Goal: Task Accomplishment & Management: Complete application form

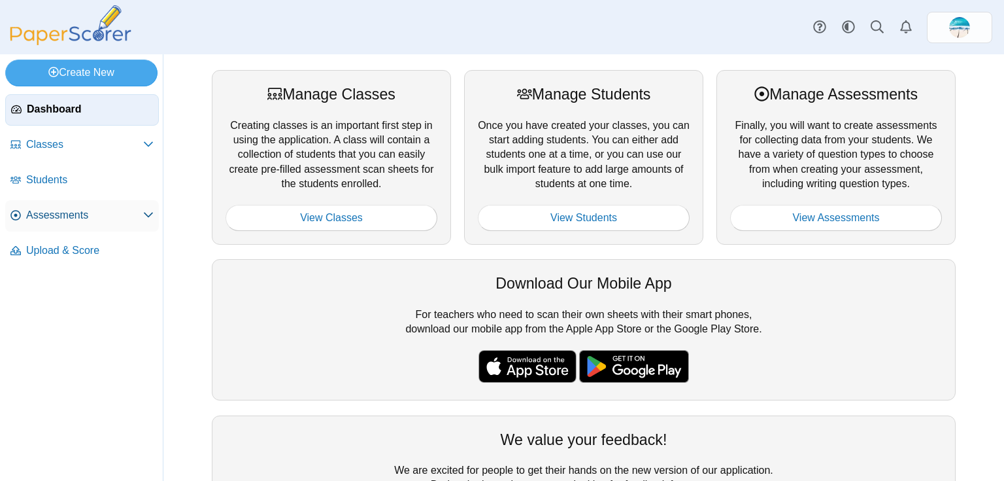
click at [73, 218] on span "Assessments" at bounding box center [84, 215] width 117 height 14
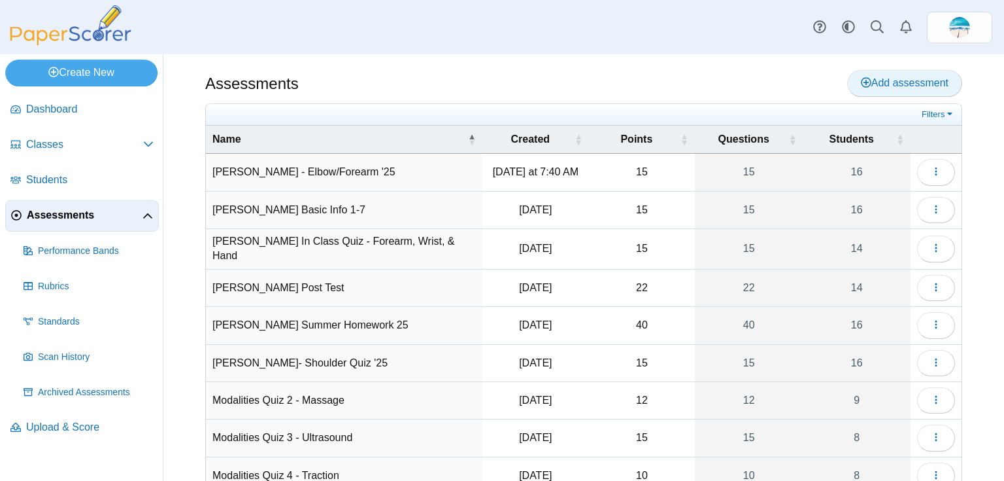
click at [891, 84] on span "Add assessment" at bounding box center [905, 82] width 88 height 11
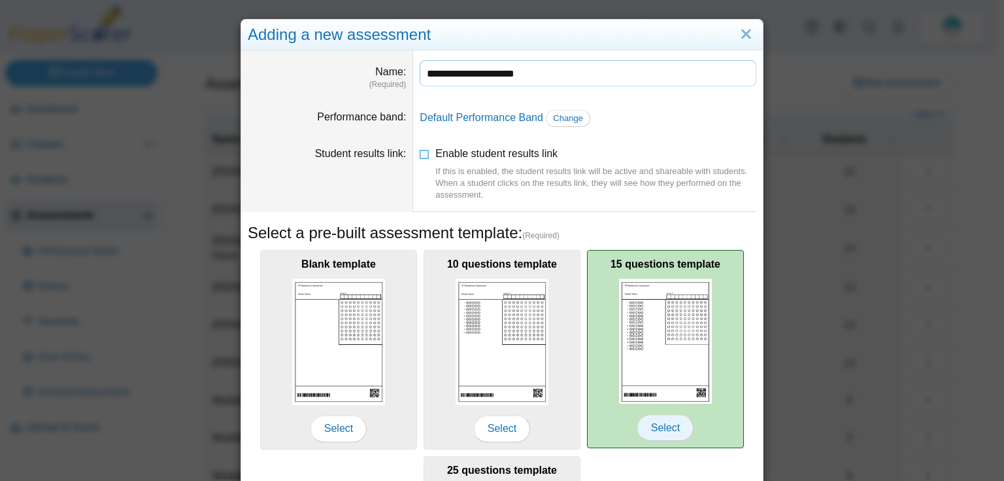
type input "**********"
click at [638, 429] on span "Select" at bounding box center [666, 428] width 56 height 26
click at [658, 421] on span "Select" at bounding box center [666, 428] width 56 height 26
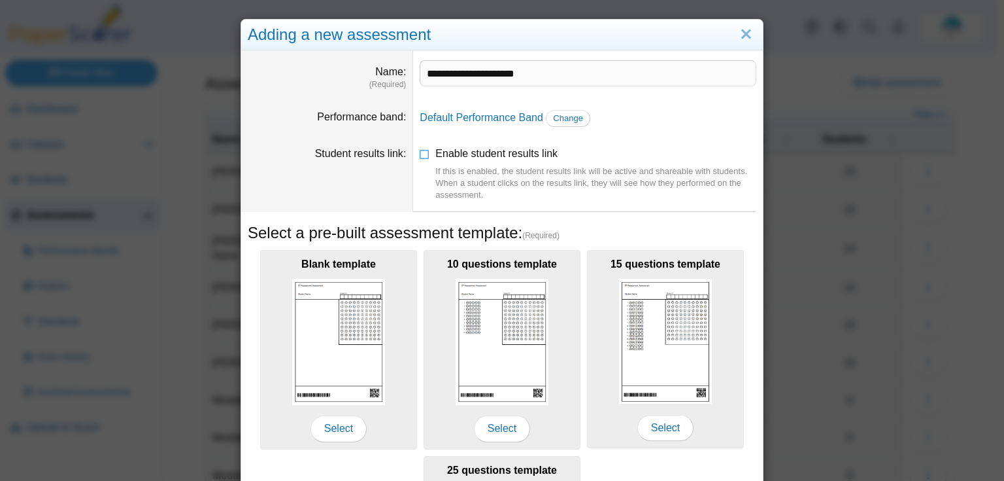
scroll to position [224, 0]
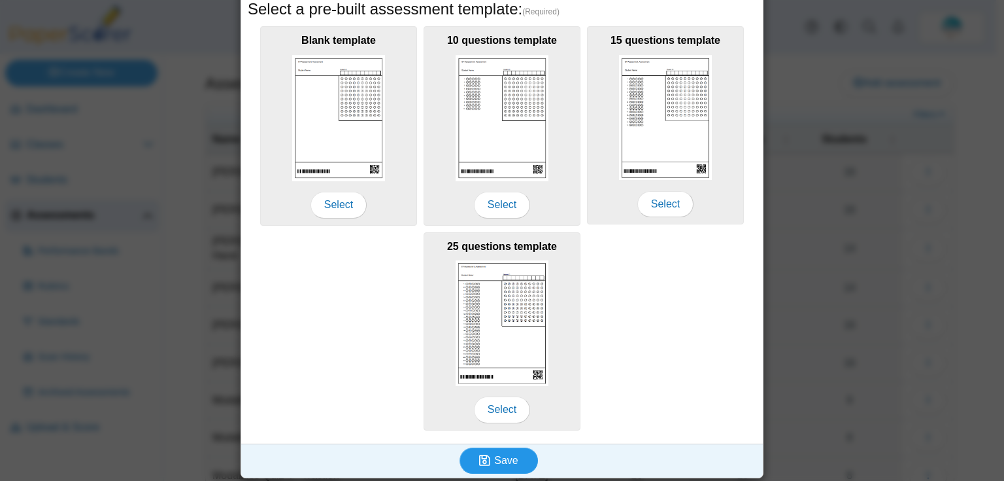
click at [496, 460] on span "Save" at bounding box center [506, 459] width 24 height 11
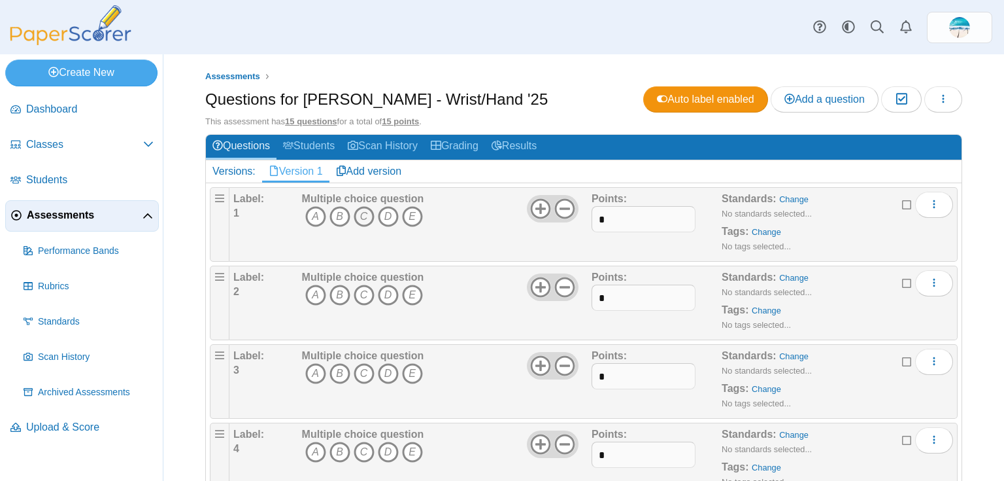
click at [355, 214] on icon "C" at bounding box center [364, 216] width 21 height 21
click at [316, 291] on icon "A" at bounding box center [315, 294] width 21 height 21
click at [396, 367] on icon "D" at bounding box center [388, 373] width 21 height 21
click at [342, 447] on icon "B" at bounding box center [340, 451] width 21 height 21
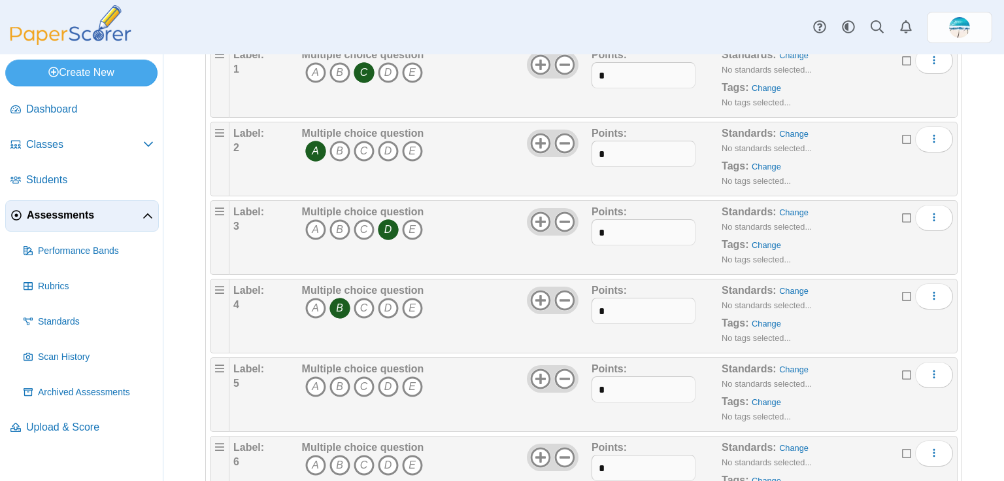
scroll to position [157, 0]
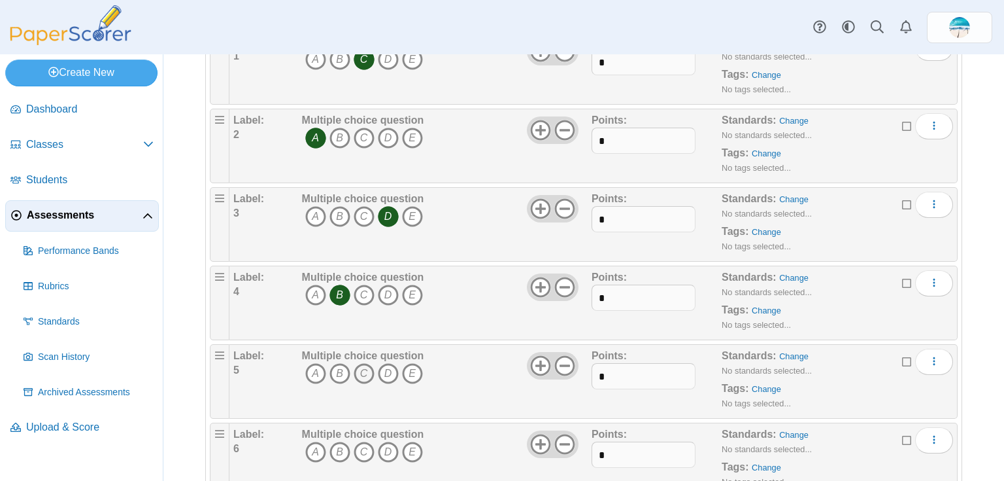
click at [361, 366] on icon "C" at bounding box center [364, 373] width 21 height 21
click at [344, 446] on icon "B" at bounding box center [340, 451] width 21 height 21
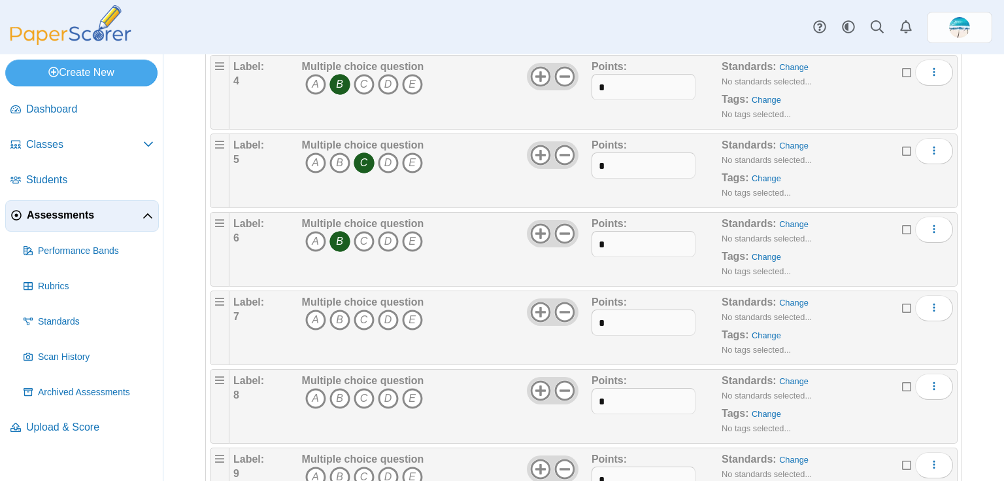
scroll to position [418, 0]
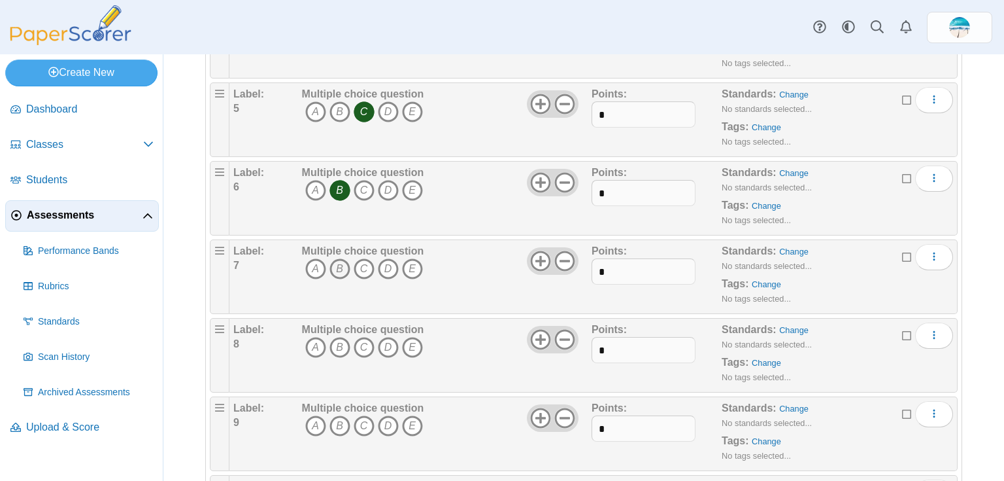
click at [332, 264] on icon "B" at bounding box center [340, 268] width 21 height 21
click at [343, 344] on icon "B" at bounding box center [340, 347] width 21 height 21
click at [360, 425] on icon "C" at bounding box center [364, 425] width 21 height 21
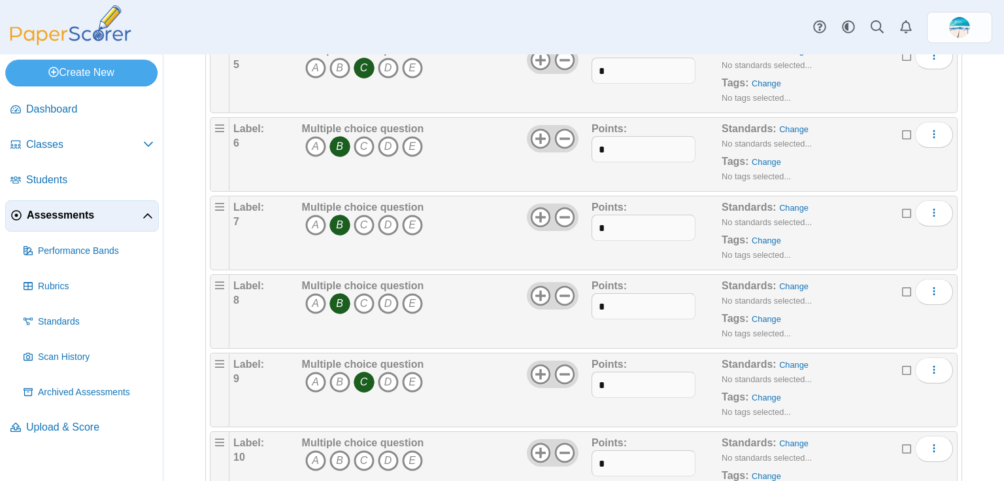
scroll to position [628, 0]
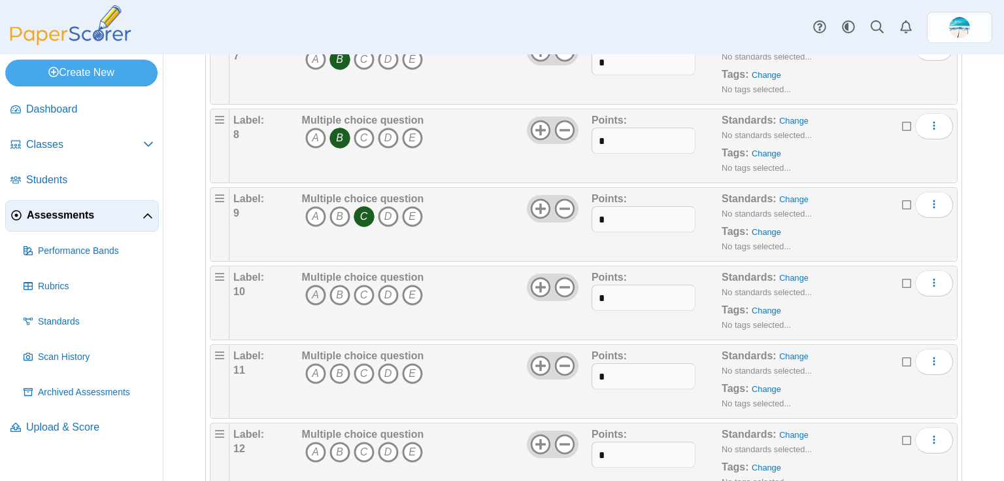
click at [320, 292] on icon "A" at bounding box center [315, 294] width 21 height 21
click at [361, 370] on icon "C" at bounding box center [364, 373] width 21 height 21
click at [309, 445] on icon "A" at bounding box center [315, 451] width 21 height 21
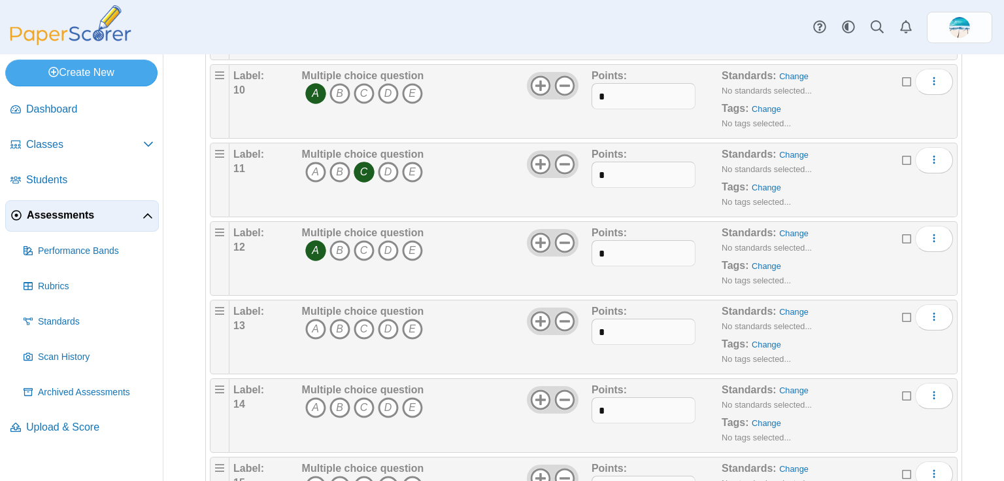
scroll to position [837, 0]
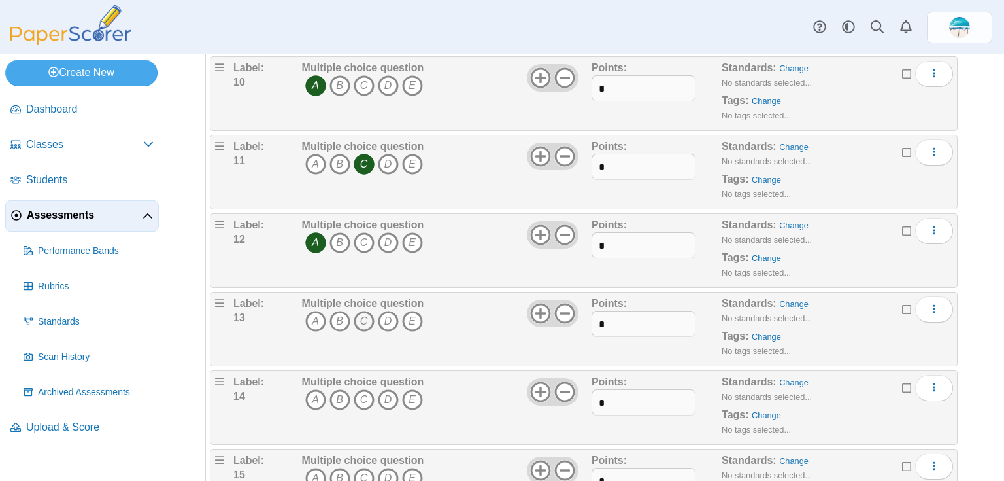
click at [366, 318] on icon "C" at bounding box center [364, 321] width 21 height 21
click at [311, 396] on icon "A" at bounding box center [315, 399] width 21 height 21
click at [320, 468] on icon "A" at bounding box center [315, 478] width 21 height 21
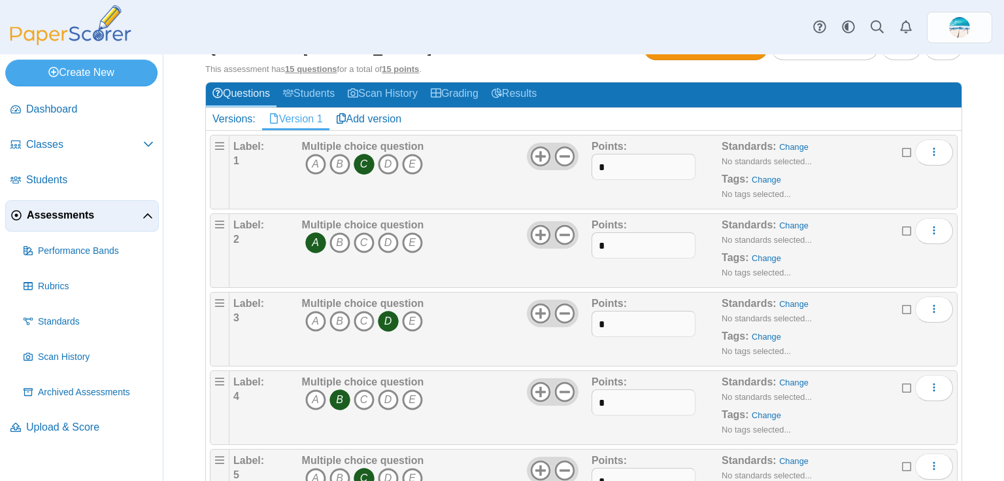
scroll to position [0, 0]
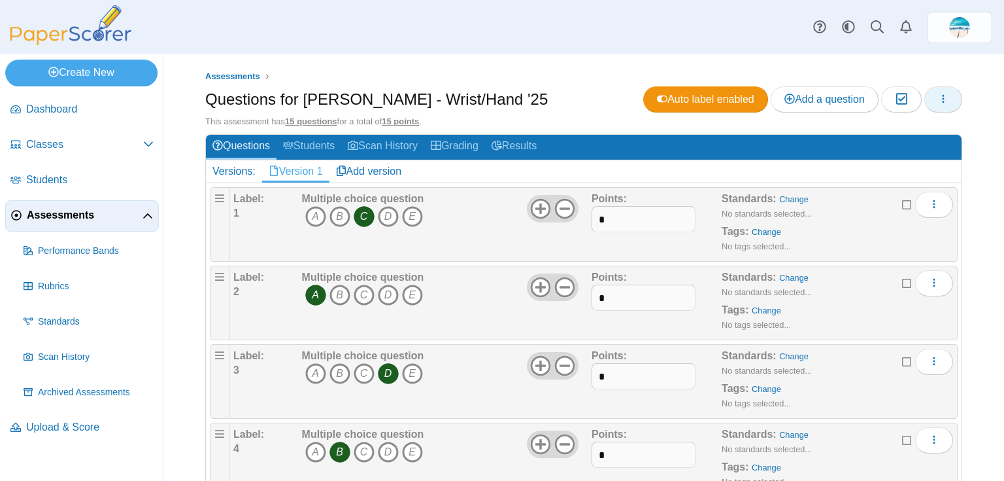
click at [949, 96] on button "button" at bounding box center [944, 99] width 38 height 26
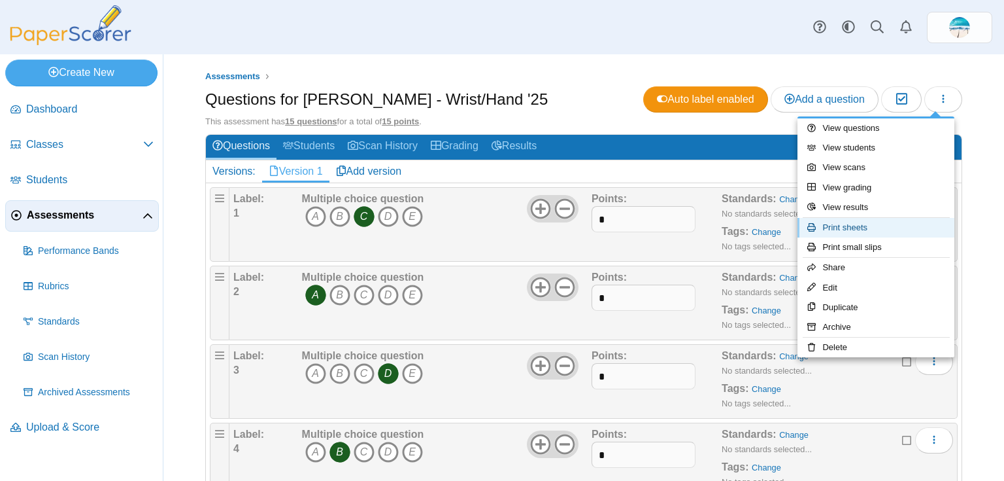
click at [897, 228] on link "Print sheets" at bounding box center [876, 228] width 157 height 20
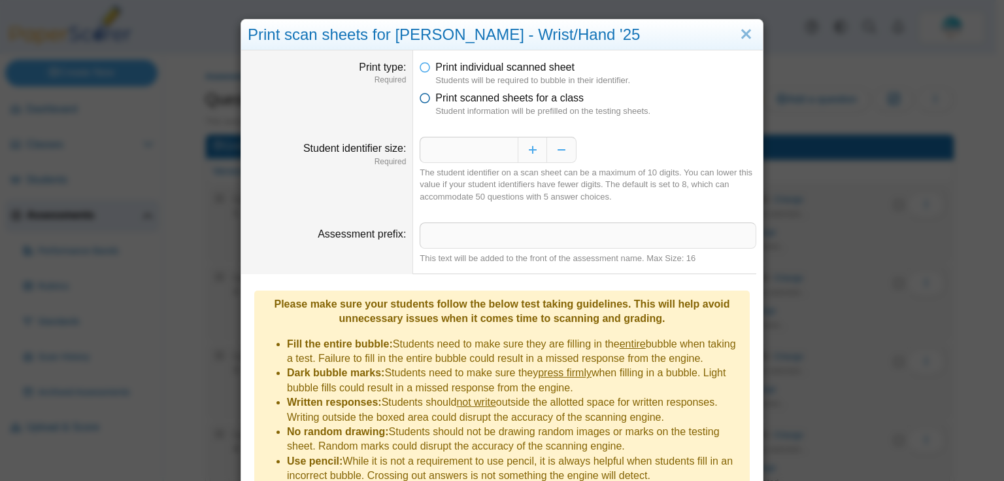
click at [447, 101] on span "Print scanned sheets for a class" at bounding box center [509, 97] width 148 height 11
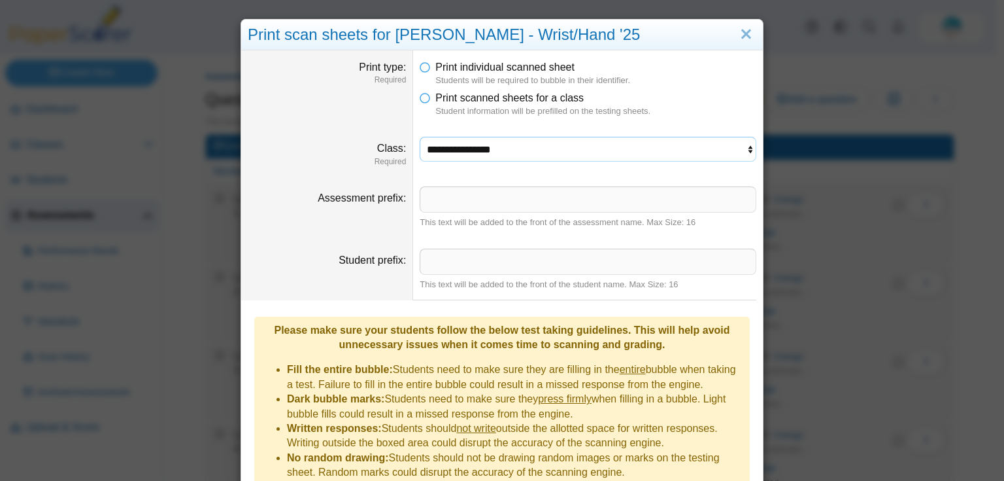
click at [475, 152] on select "**********" at bounding box center [588, 149] width 337 height 25
select select "**********"
click at [420, 137] on select "**********" at bounding box center [588, 149] width 337 height 25
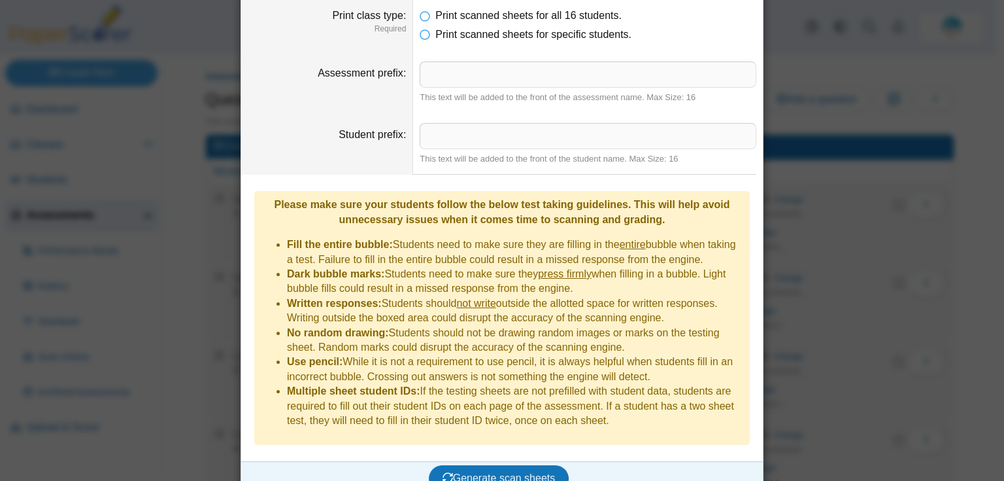
scroll to position [178, 0]
click at [518, 472] on span "Generate scan sheets" at bounding box center [499, 477] width 113 height 11
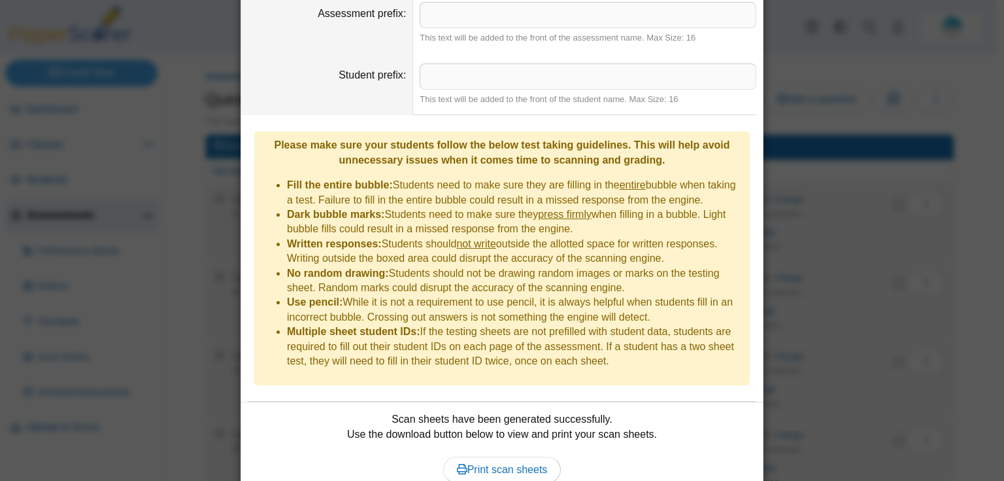
scroll to position [282, 0]
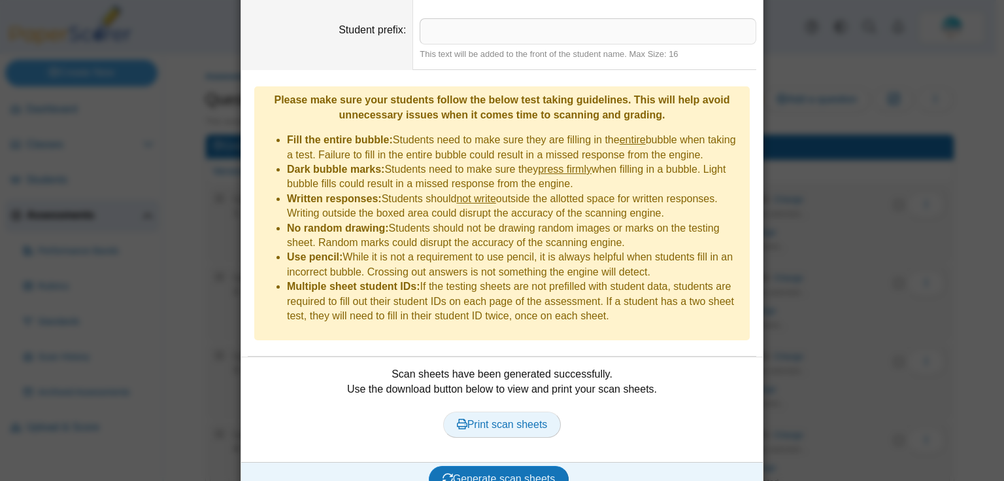
click at [517, 418] on span "Print scan sheets" at bounding box center [502, 423] width 91 height 11
